Goal: Task Accomplishment & Management: Manage account settings

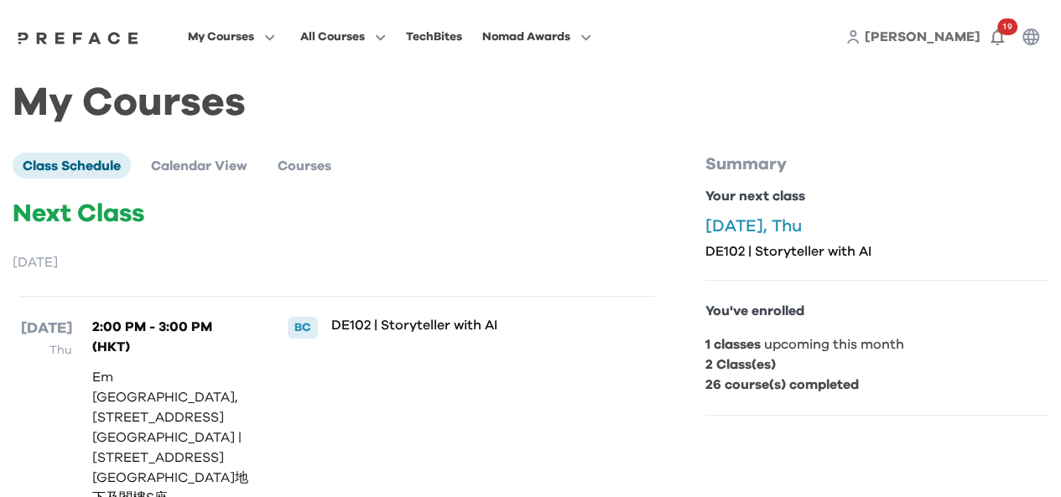
click at [964, 38] on span "[PERSON_NAME]" at bounding box center [923, 36] width 116 height 13
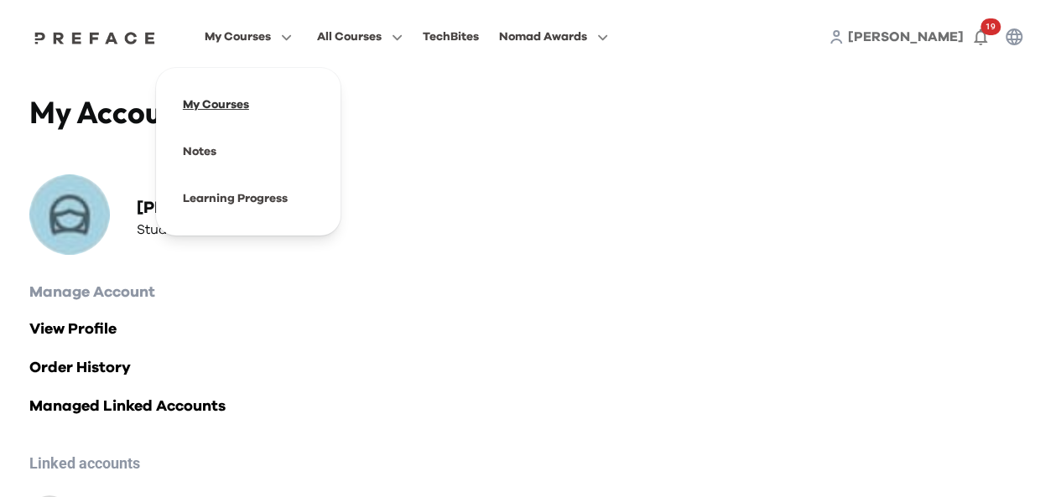
click at [230, 111] on span at bounding box center [248, 104] width 158 height 47
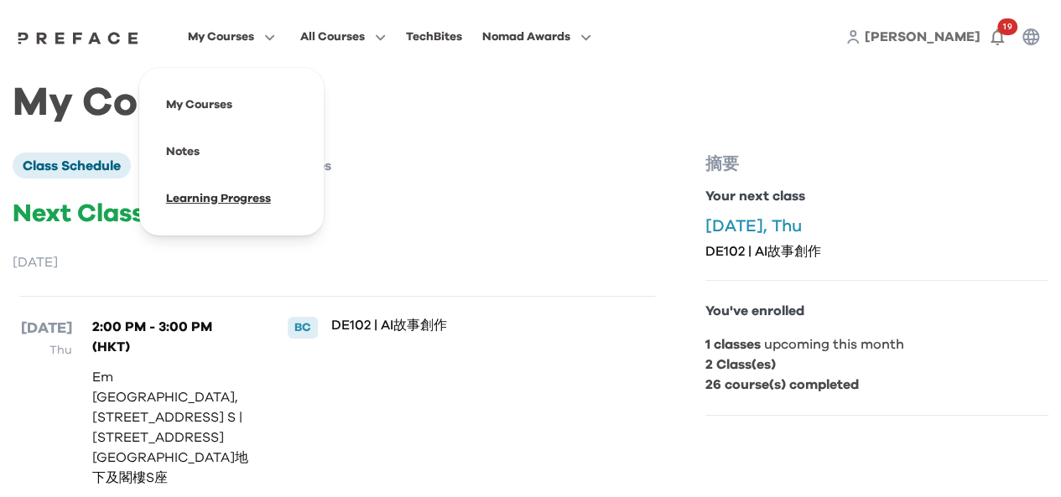
click at [209, 200] on span at bounding box center [232, 198] width 158 height 47
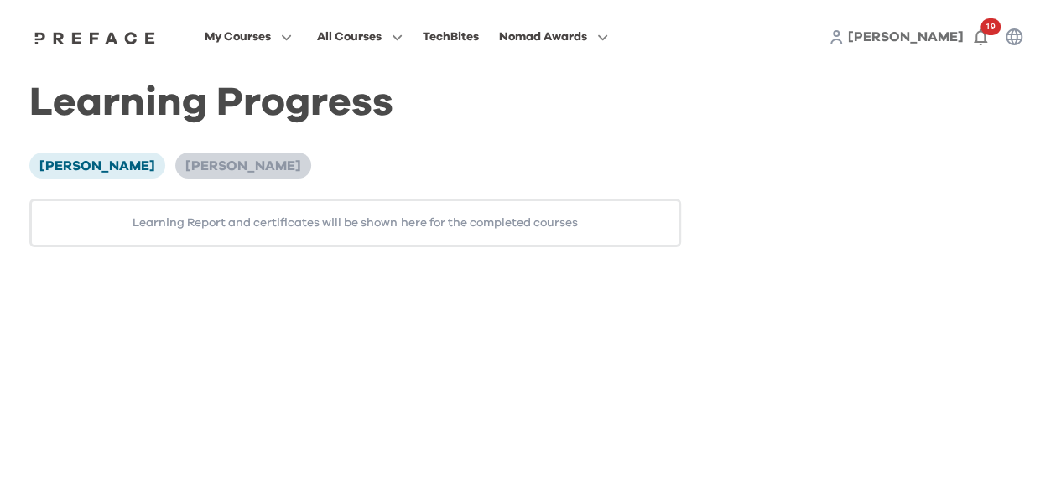
click at [185, 164] on span "[PERSON_NAME]" at bounding box center [243, 165] width 116 height 13
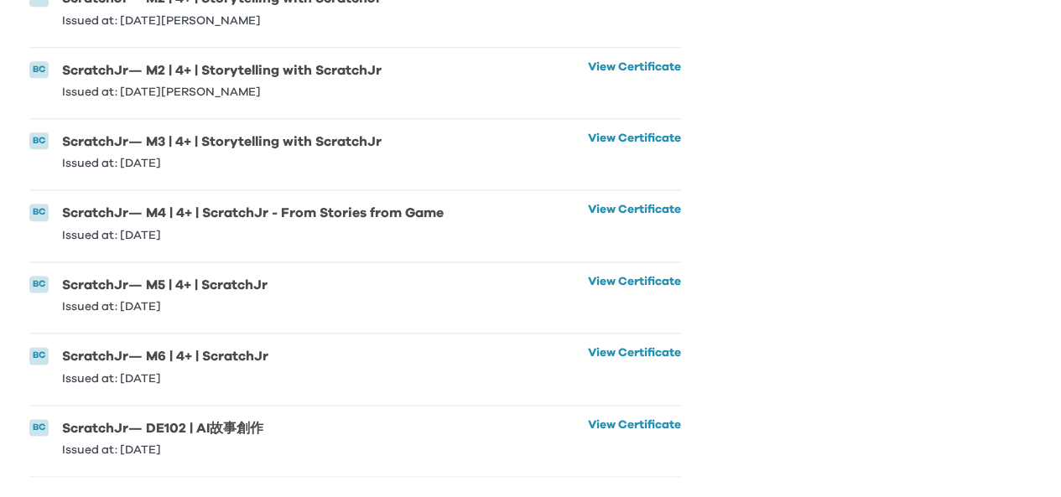
scroll to position [970, 0]
click at [602, 347] on link "View Certificate" at bounding box center [634, 365] width 93 height 37
click at [632, 419] on link "View Certificate" at bounding box center [634, 437] width 93 height 37
